Goal: Task Accomplishment & Management: Use online tool/utility

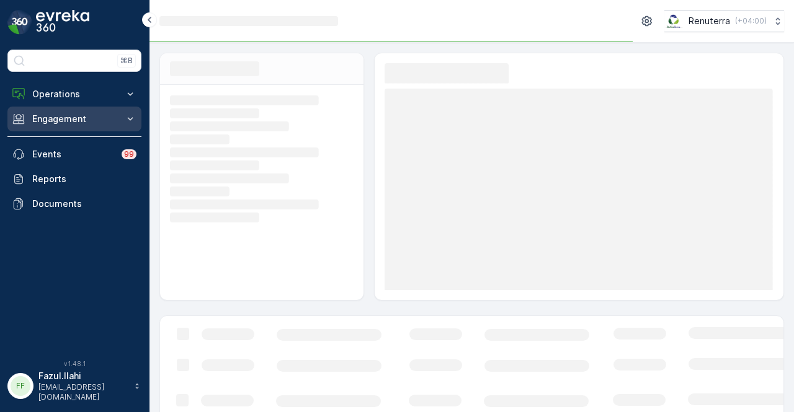
click at [62, 114] on p "Engagement" at bounding box center [74, 119] width 84 height 12
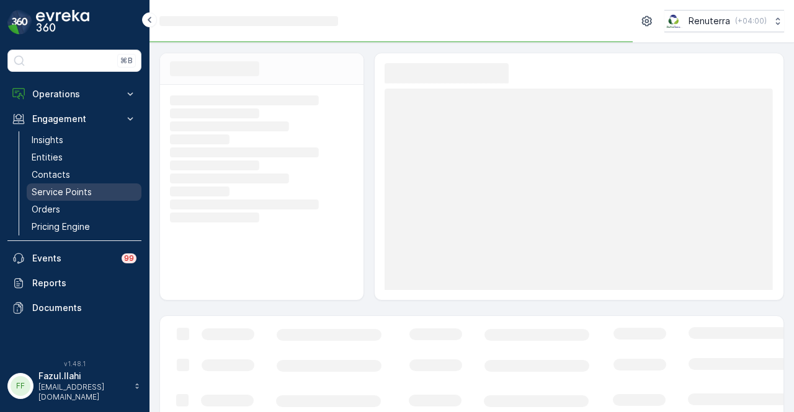
click at [93, 186] on link "Service Points" at bounding box center [84, 192] width 115 height 17
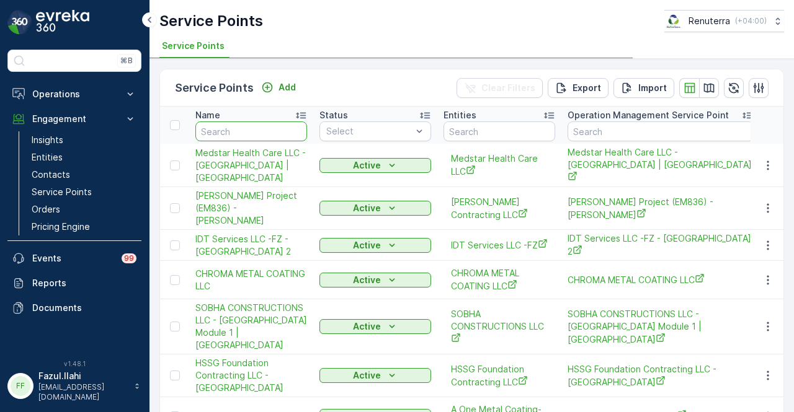
click at [276, 128] on input "text" at bounding box center [251, 132] width 112 height 20
type input "m"
click at [276, 128] on input "mu" at bounding box center [251, 132] width 112 height 20
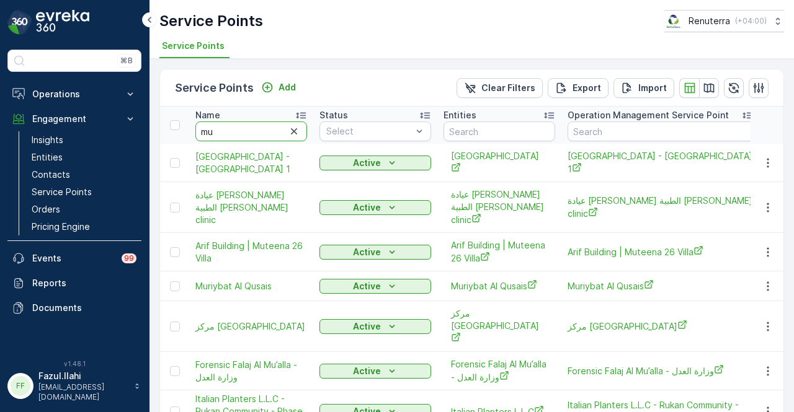
click at [276, 128] on input "mu" at bounding box center [251, 132] width 112 height 20
type input "muba"
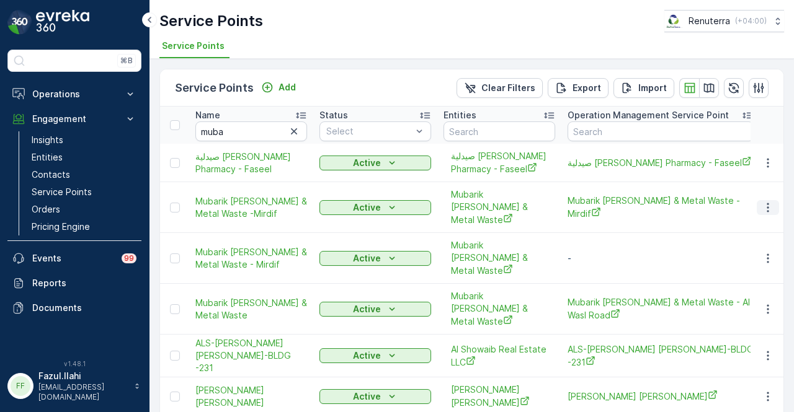
click at [762, 214] on icon "button" at bounding box center [768, 208] width 12 height 12
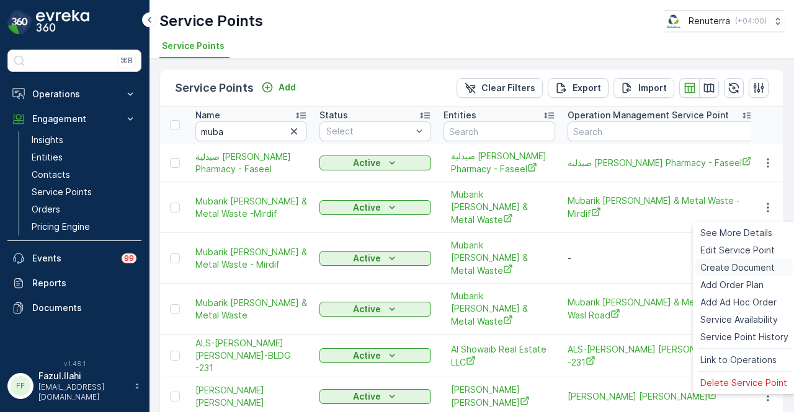
click at [764, 270] on span "Create Document" at bounding box center [737, 268] width 74 height 12
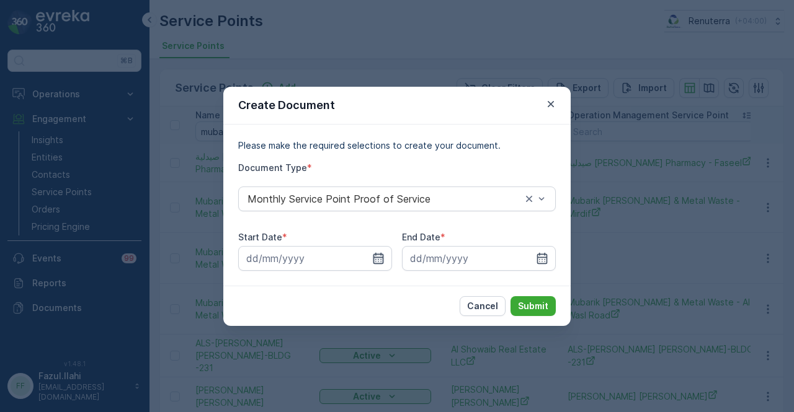
click at [381, 257] on icon "button" at bounding box center [378, 257] width 11 height 11
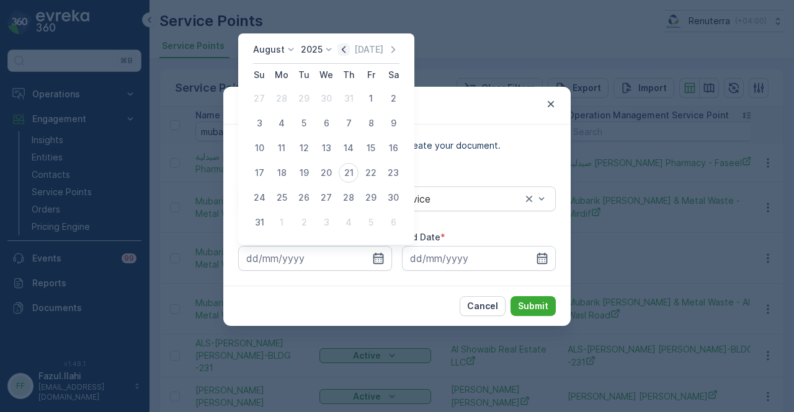
click at [350, 49] on icon "button" at bounding box center [343, 49] width 12 height 12
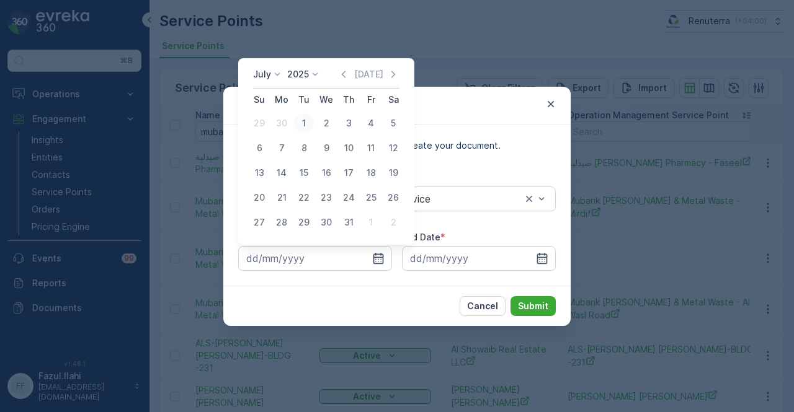
click at [309, 118] on div "1" at bounding box center [304, 124] width 20 height 20
type input "01.07.2025"
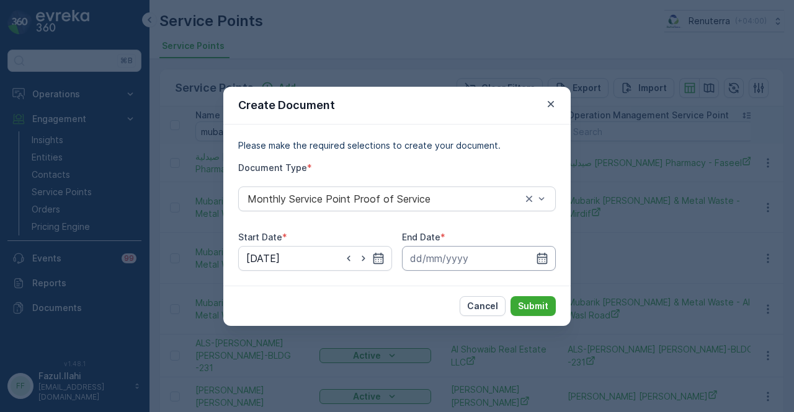
click at [552, 252] on input at bounding box center [479, 258] width 154 height 25
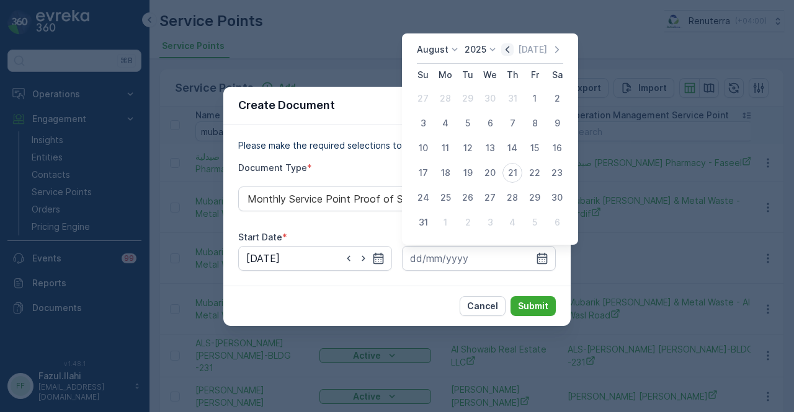
click at [507, 50] on icon "button" at bounding box center [507, 49] width 12 height 12
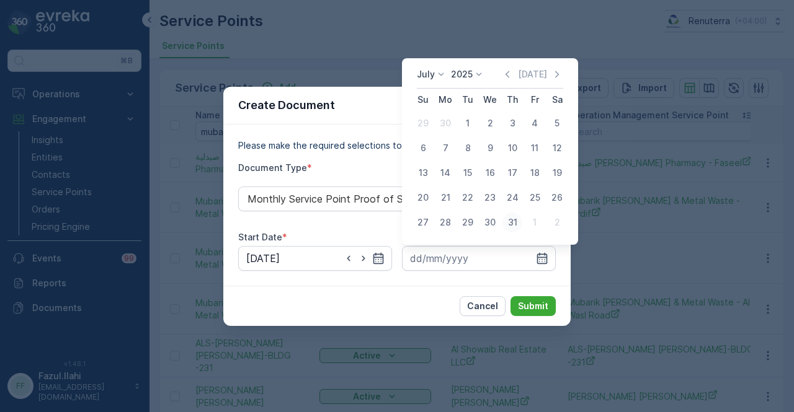
click at [516, 224] on div "31" at bounding box center [512, 223] width 20 height 20
type input "31.07.2025"
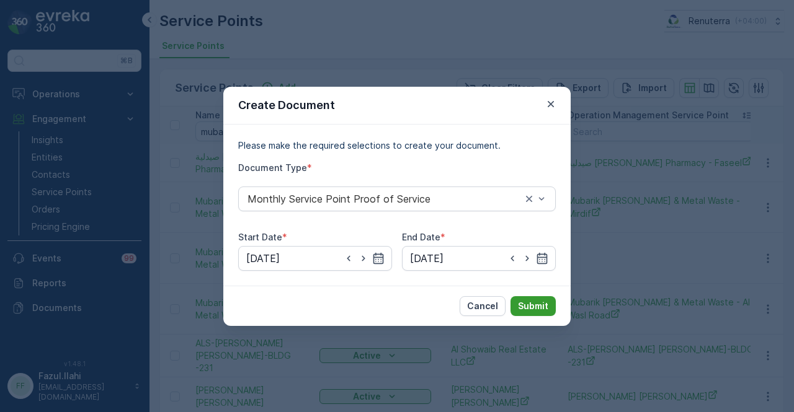
click at [539, 298] on button "Submit" at bounding box center [532, 306] width 45 height 20
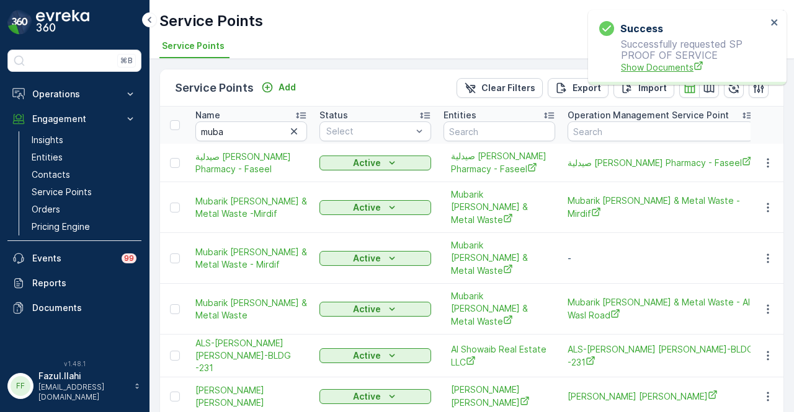
click at [668, 66] on span "Show Documents" at bounding box center [694, 67] width 146 height 13
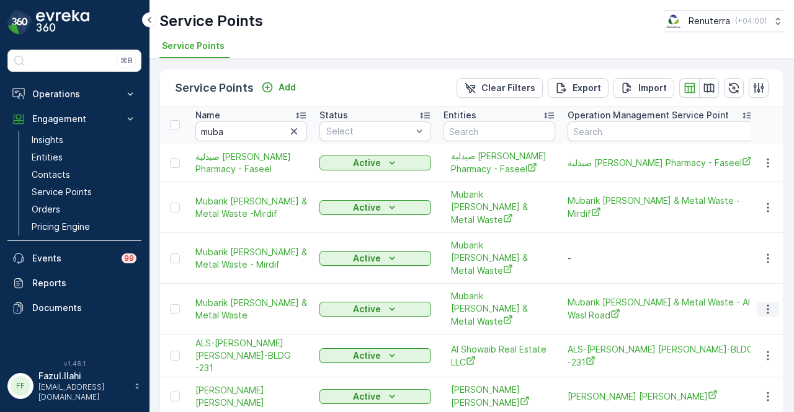
click at [765, 303] on icon "button" at bounding box center [768, 309] width 12 height 12
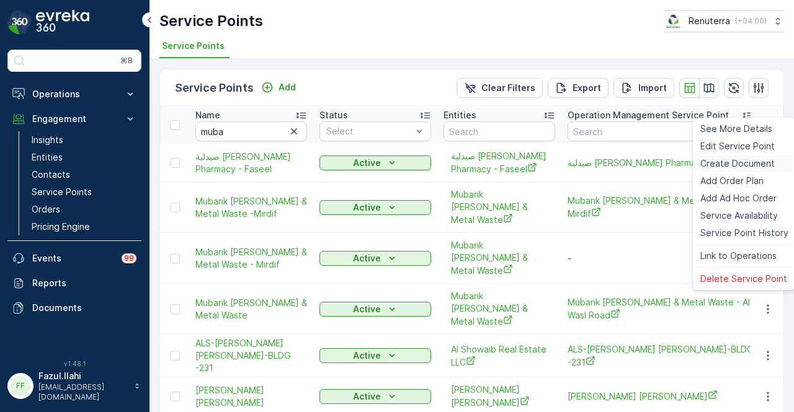
click at [749, 164] on span "Create Document" at bounding box center [737, 164] width 74 height 12
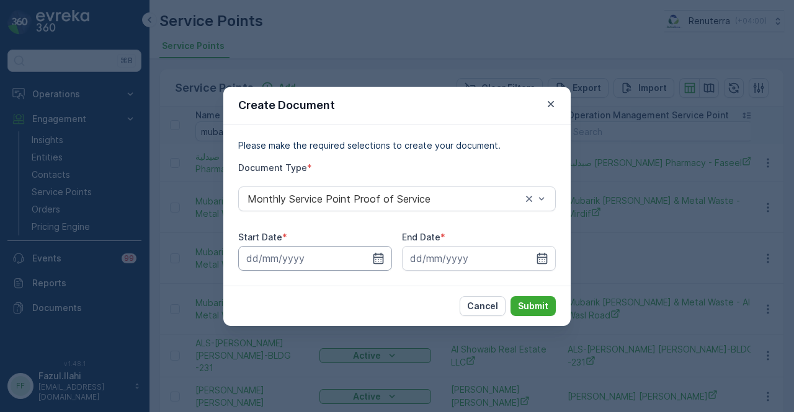
click at [365, 262] on input at bounding box center [315, 258] width 154 height 25
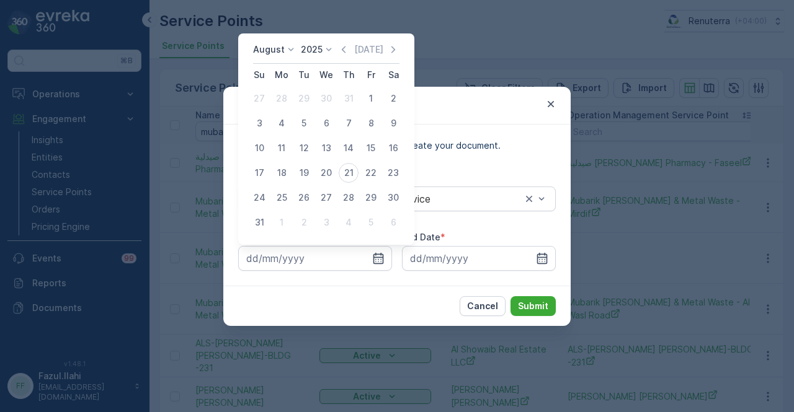
click at [349, 57] on div "August 2025 Today" at bounding box center [326, 53] width 146 height 20
click at [345, 51] on icon "button" at bounding box center [344, 49] width 4 height 7
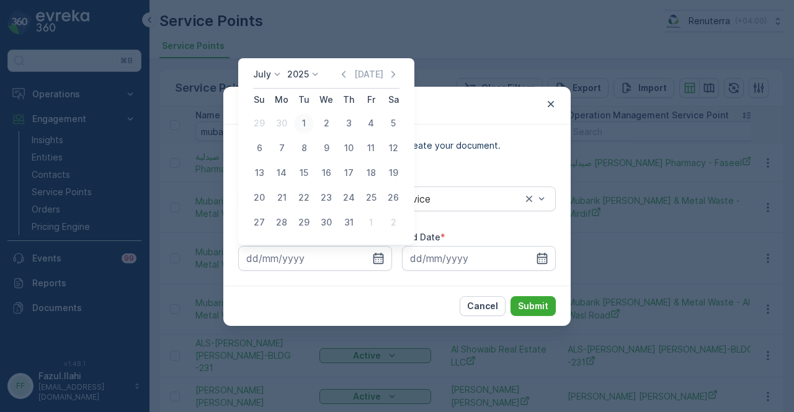
click at [311, 128] on div "1" at bounding box center [304, 124] width 20 height 20
type input "01.07.2025"
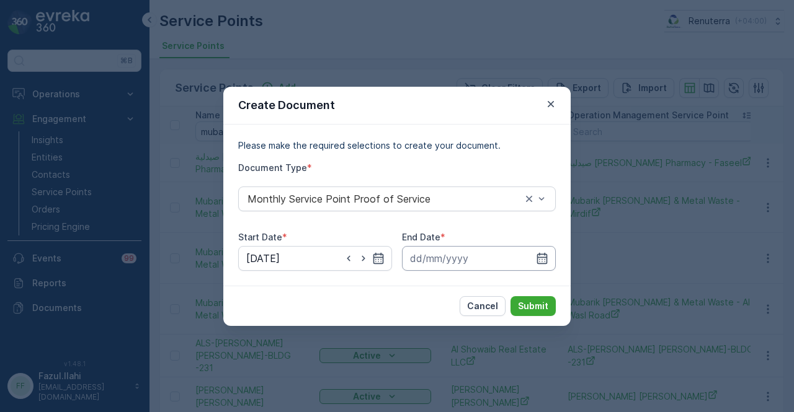
click at [537, 265] on input at bounding box center [479, 258] width 154 height 25
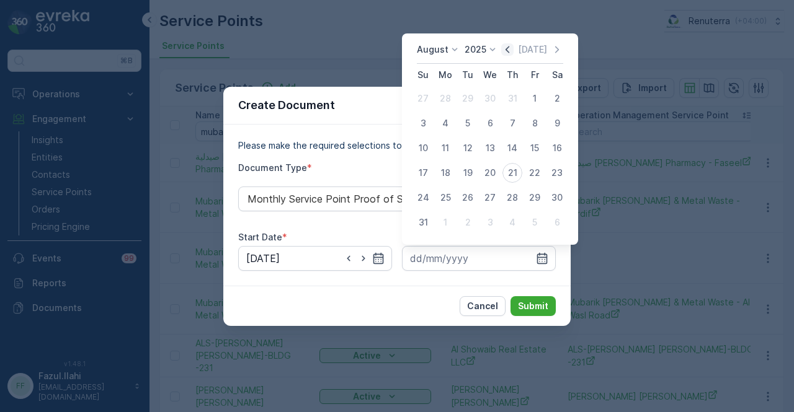
click at [506, 50] on icon "button" at bounding box center [507, 49] width 12 height 12
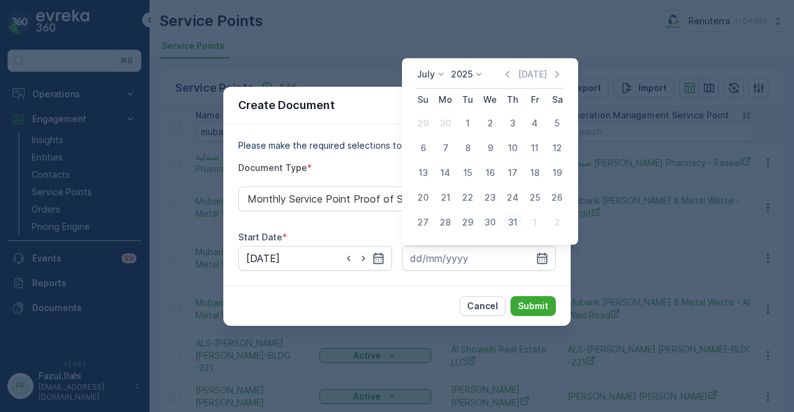
click at [516, 227] on div "31" at bounding box center [512, 223] width 20 height 20
type input "31.07.2025"
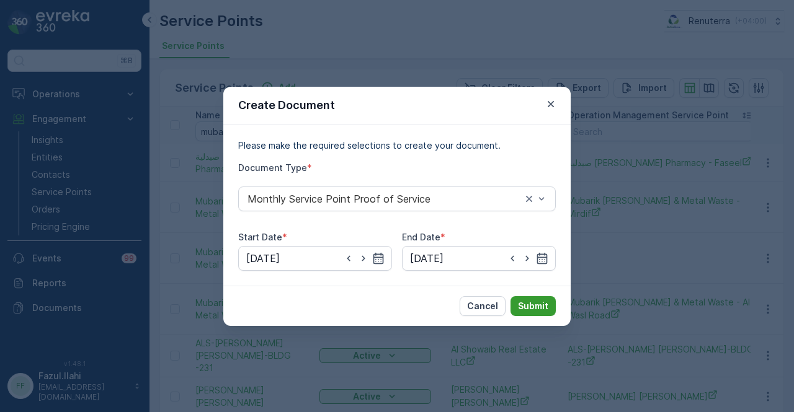
click at [527, 298] on button "Submit" at bounding box center [532, 306] width 45 height 20
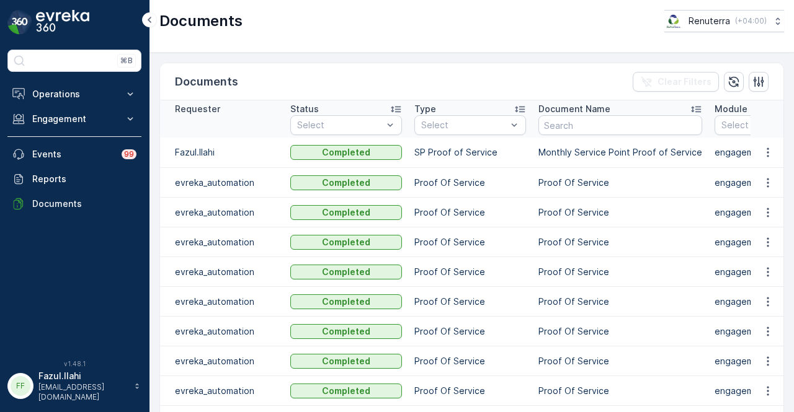
click at [763, 146] on td at bounding box center [766, 153] width 33 height 30
click at [763, 155] on icon "button" at bounding box center [768, 152] width 12 height 12
click at [764, 172] on span "See Details" at bounding box center [765, 176] width 48 height 12
